Goal: Task Accomplishment & Management: Manage account settings

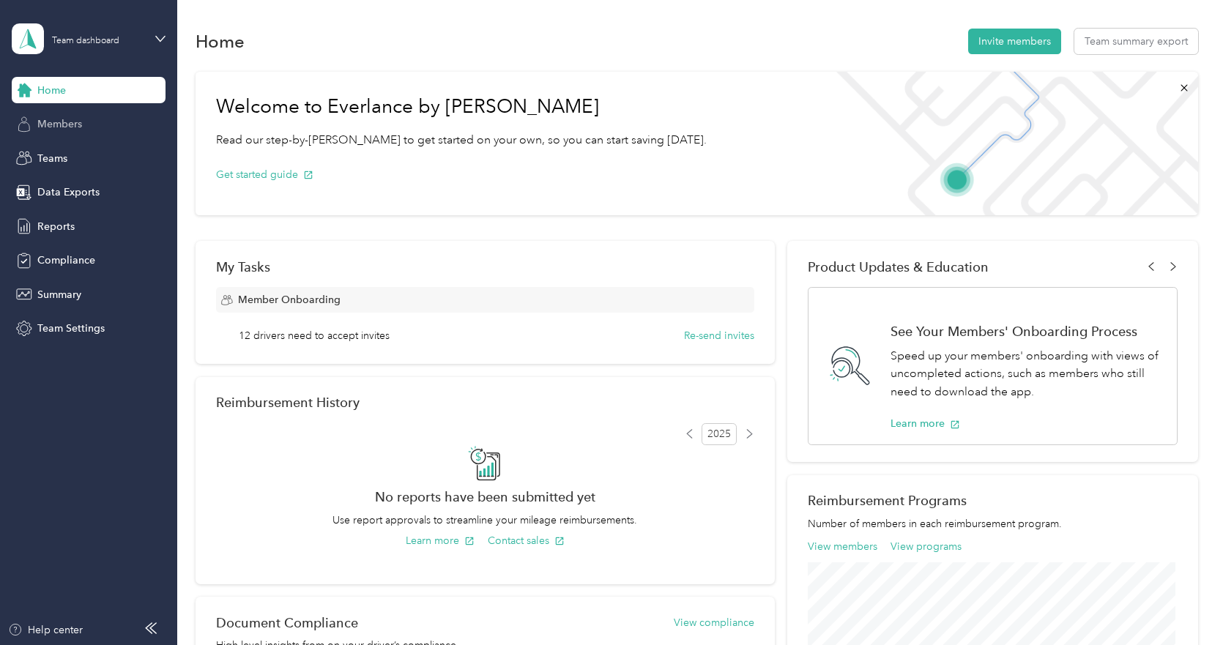
click at [69, 123] on span "Members" at bounding box center [59, 123] width 45 height 15
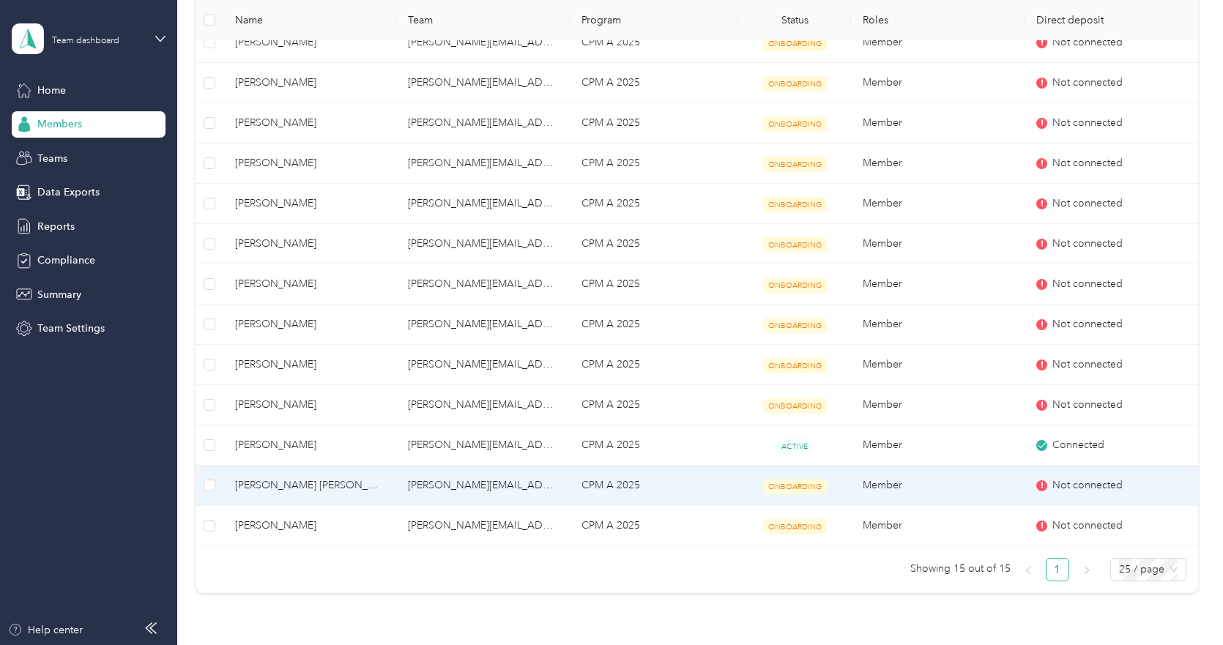
scroll to position [366, 0]
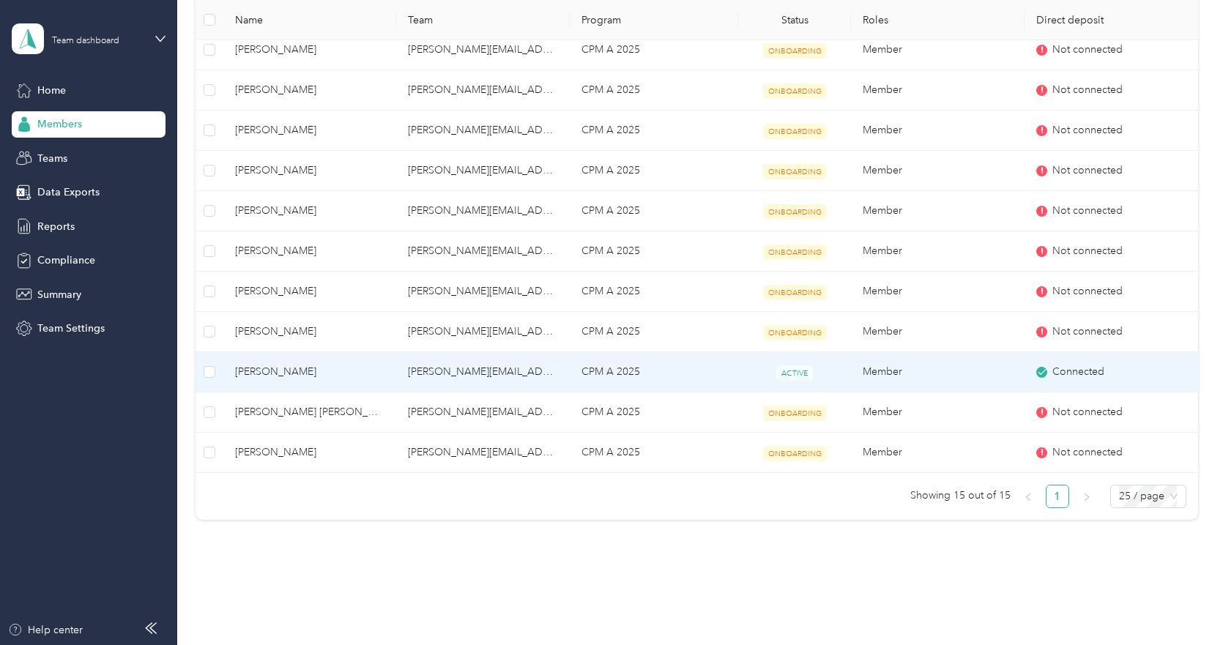
click at [278, 368] on span "[PERSON_NAME]" at bounding box center [310, 372] width 150 height 16
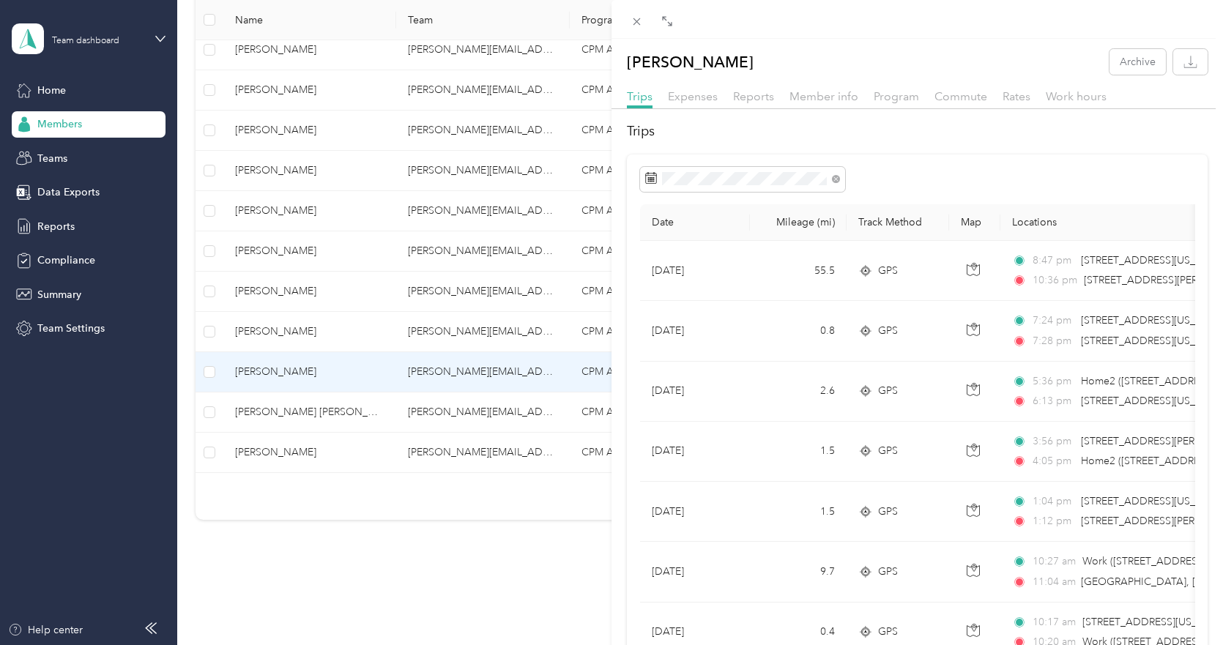
click at [60, 119] on div "[PERSON_NAME] Archive Trips Expenses Reports Member info Program Commute Rates …" at bounding box center [611, 322] width 1223 height 645
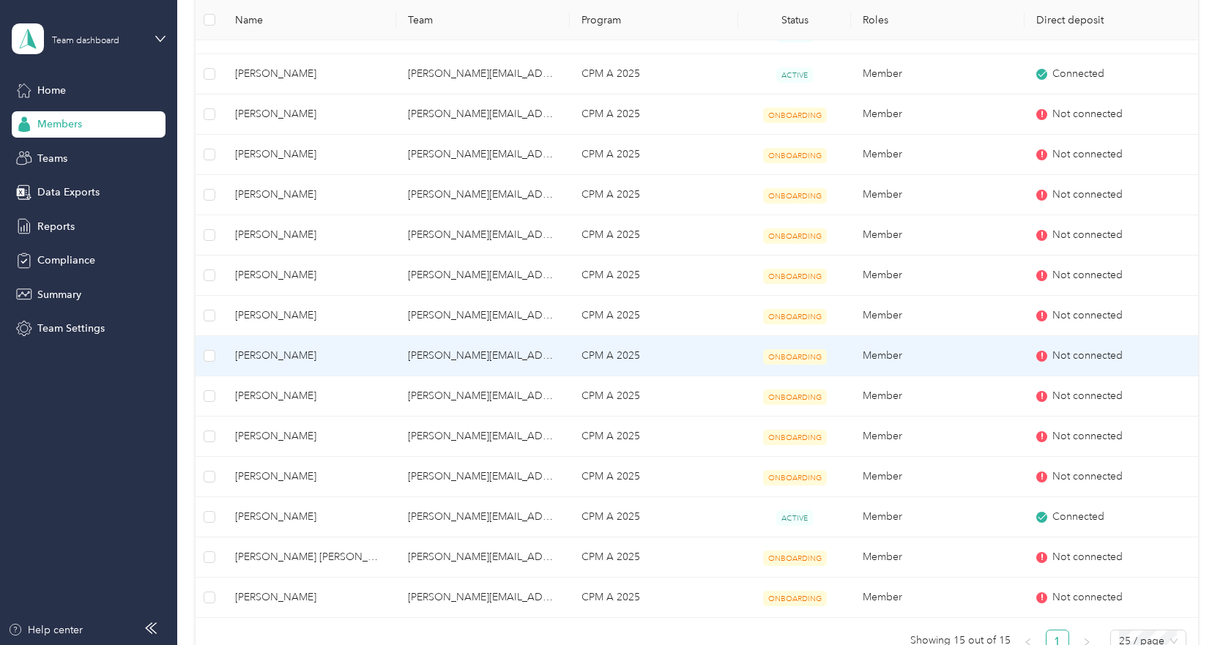
scroll to position [220, 0]
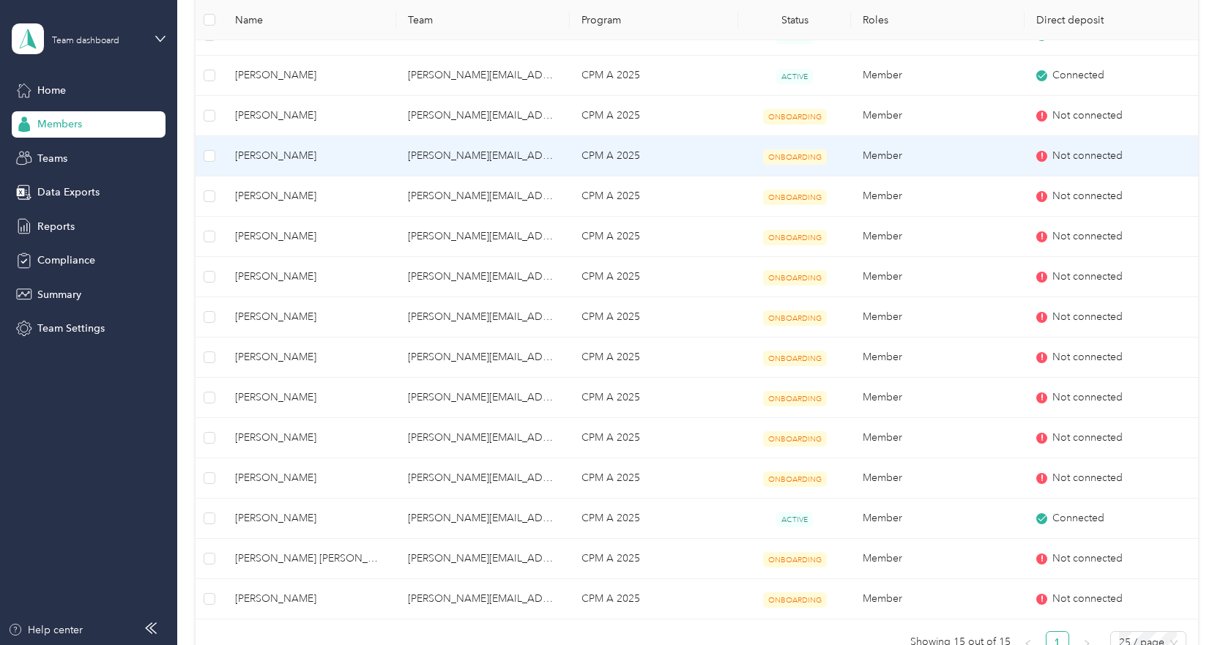
click at [263, 157] on span "[PERSON_NAME]" at bounding box center [310, 156] width 150 height 16
